Goal: Information Seeking & Learning: Learn about a topic

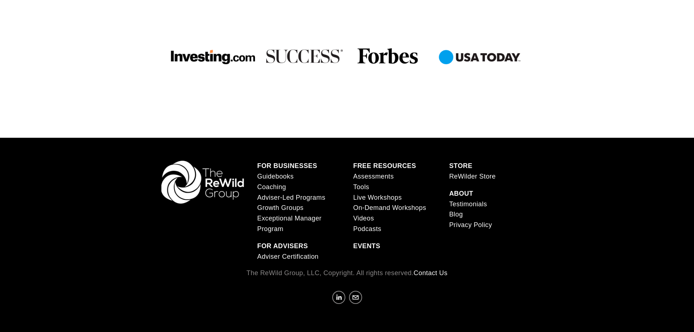
scroll to position [610, 0]
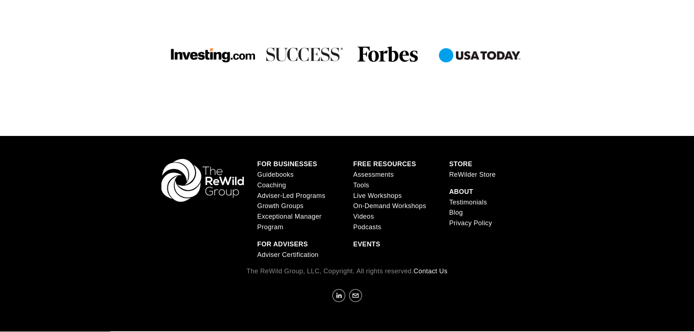
click at [271, 216] on span "Exceptional Manager Program" at bounding box center [289, 222] width 65 height 18
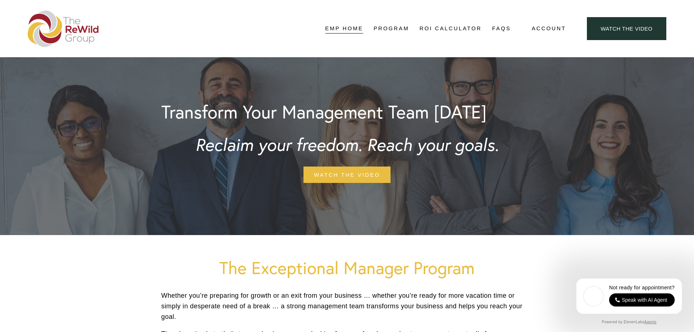
click at [0, 0] on link "Pricing" at bounding box center [0, 0] width 0 height 0
